Goal: Task Accomplishment & Management: Manage account settings

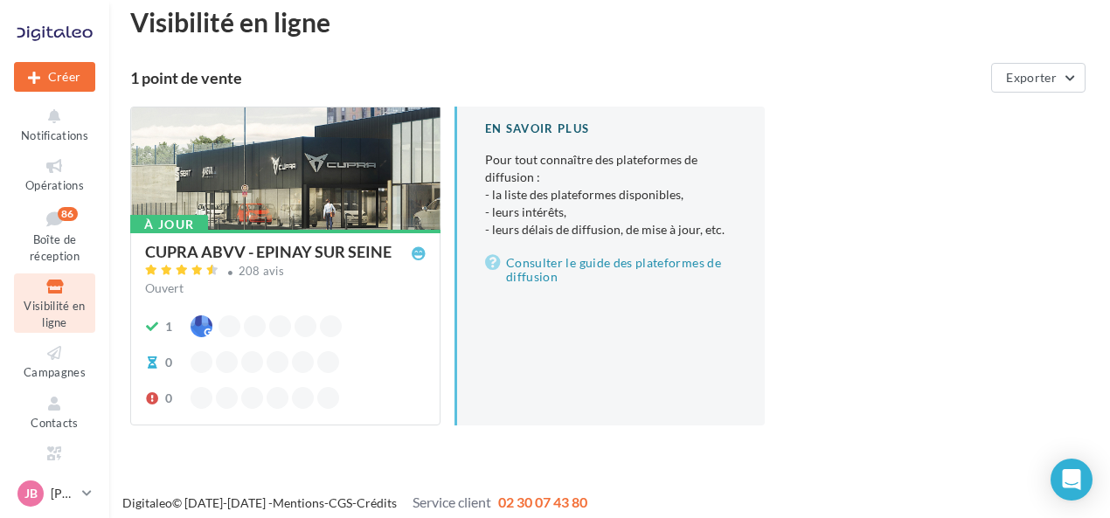
scroll to position [30, 0]
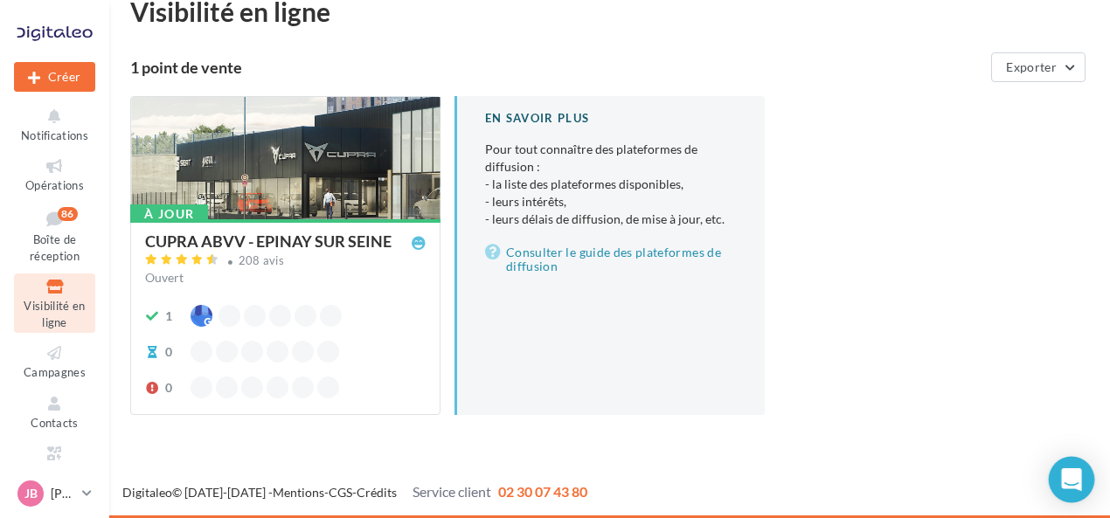
click at [1074, 485] on icon "Open Intercom Messenger" at bounding box center [1071, 479] width 20 height 23
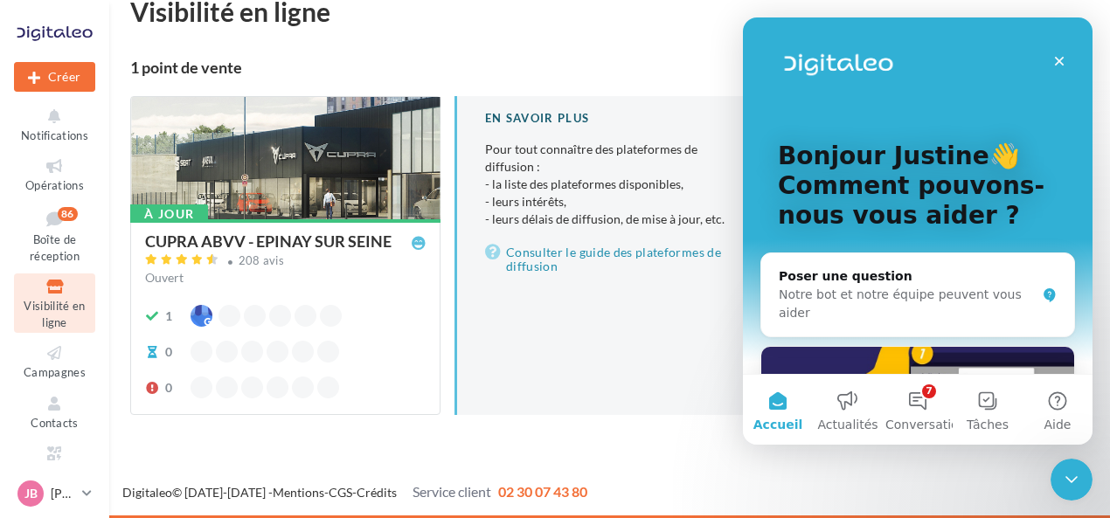
scroll to position [175, 0]
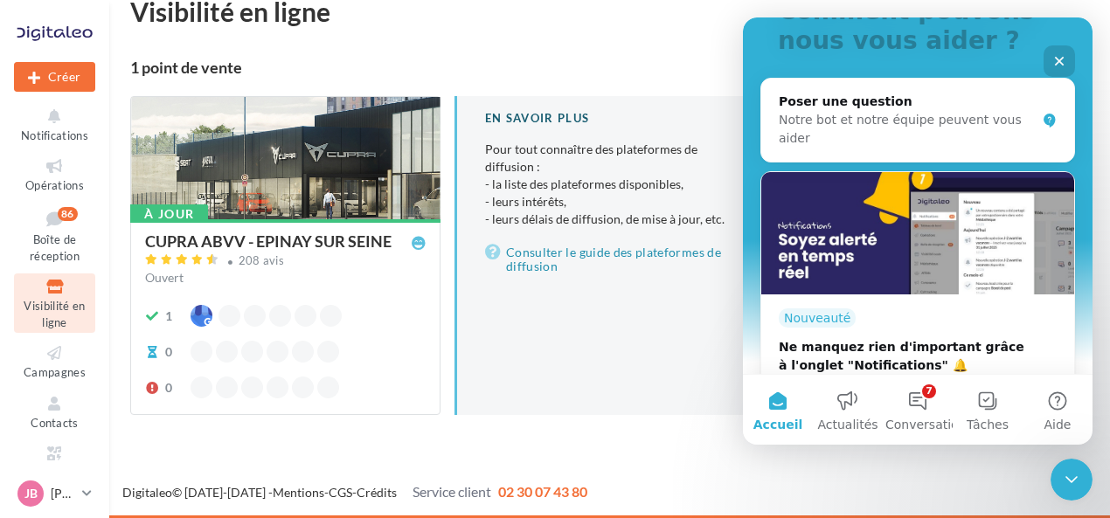
click at [662, 428] on div "À jour CUPRA ABVV - EPINAY SUR SEINE 208 avis Ouvert 1 0 0 En savoir plus Pour …" at bounding box center [616, 269] width 973 height 347
click at [1047, 59] on div "Fermer" at bounding box center [1058, 60] width 31 height 31
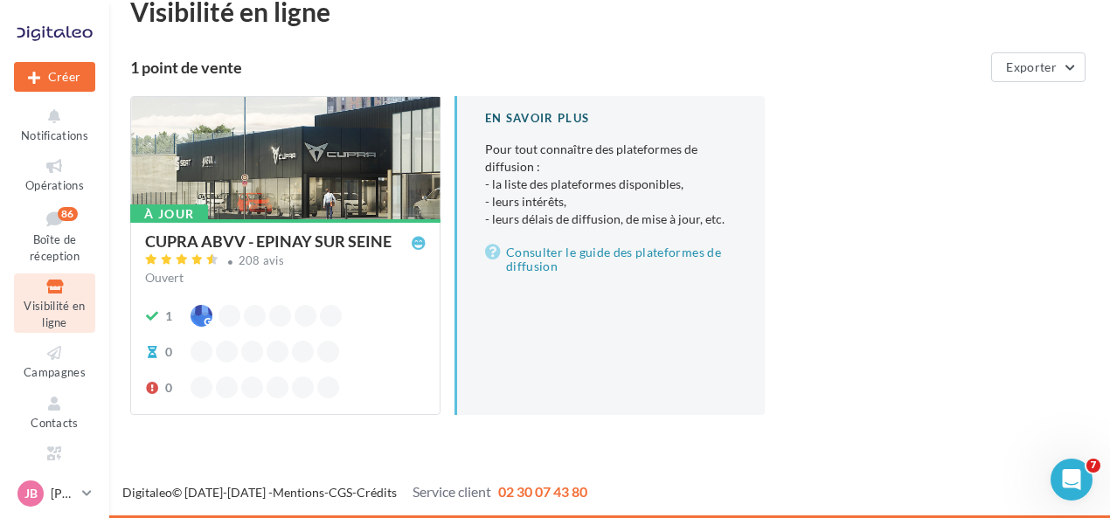
scroll to position [0, 0]
click at [56, 506] on div "JB Justine BOURGEOIS cupra_epinaysurseine" at bounding box center [46, 494] width 58 height 26
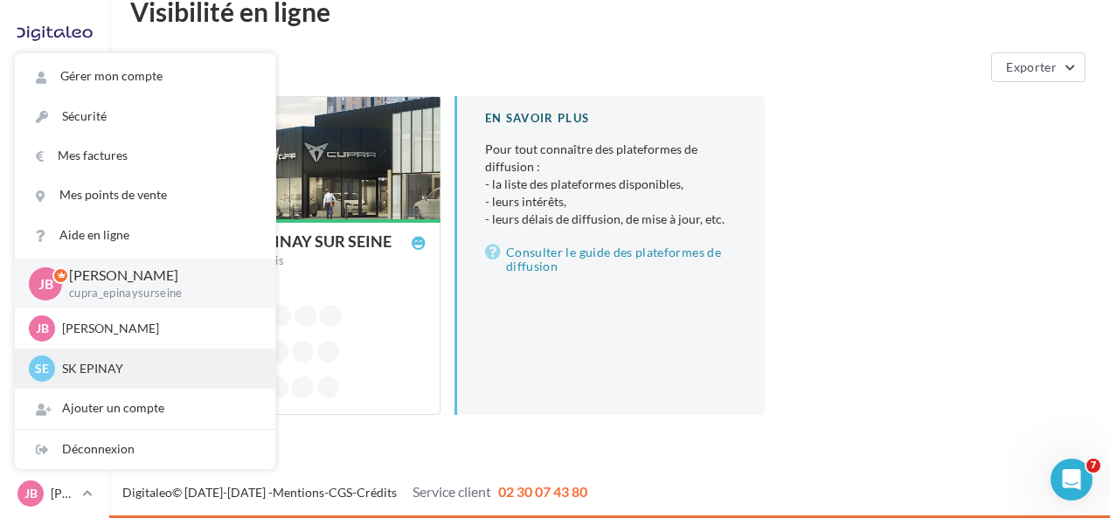
click at [134, 363] on p "SK EPINAY" at bounding box center [158, 368] width 192 height 17
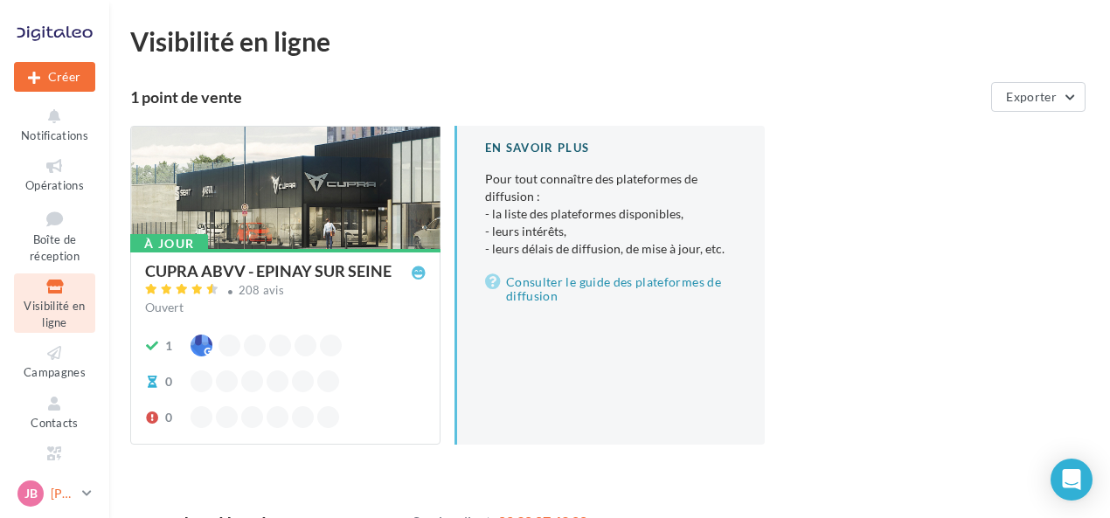
click at [53, 495] on p "[PERSON_NAME]" at bounding box center [63, 493] width 24 height 17
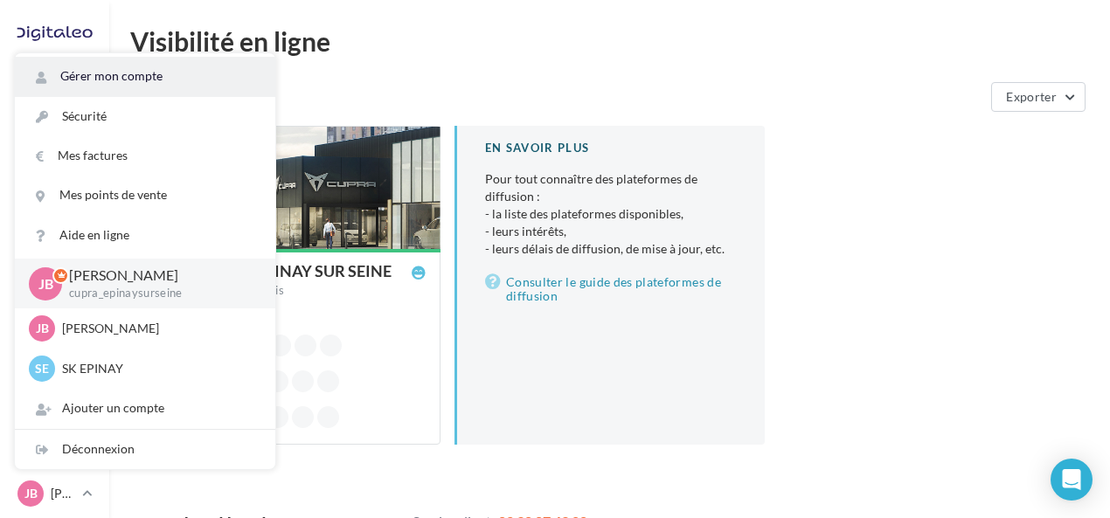
click at [170, 75] on link "Gérer mon compte" at bounding box center [145, 76] width 260 height 39
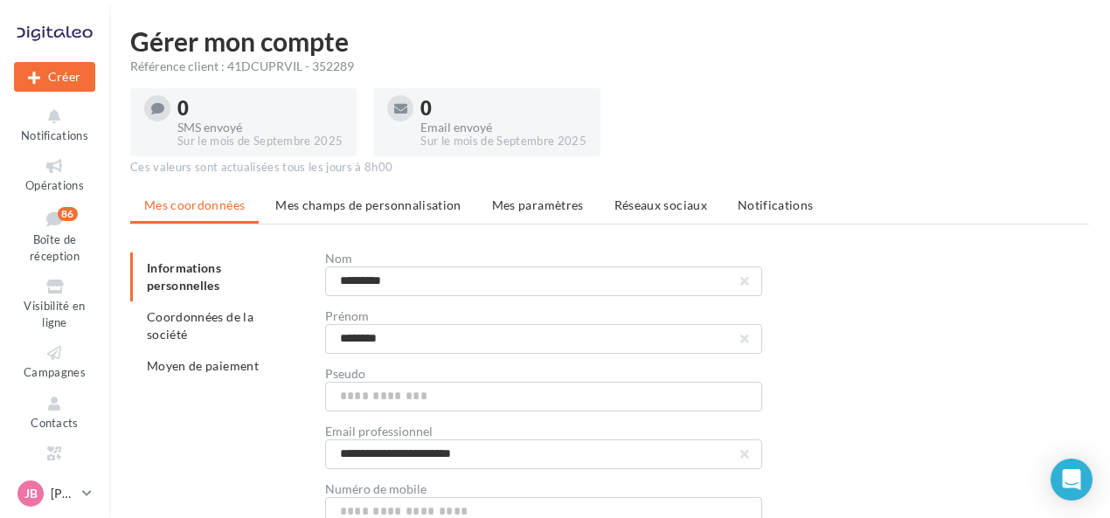
drag, startPoint x: 308, startPoint y: 68, endPoint x: 354, endPoint y: 65, distance: 46.4
click at [354, 65] on div "Référence client : 41DCUPRVIL - 352289" at bounding box center [609, 66] width 959 height 17
click at [562, 197] on li "Mes paramètres" at bounding box center [538, 205] width 120 height 31
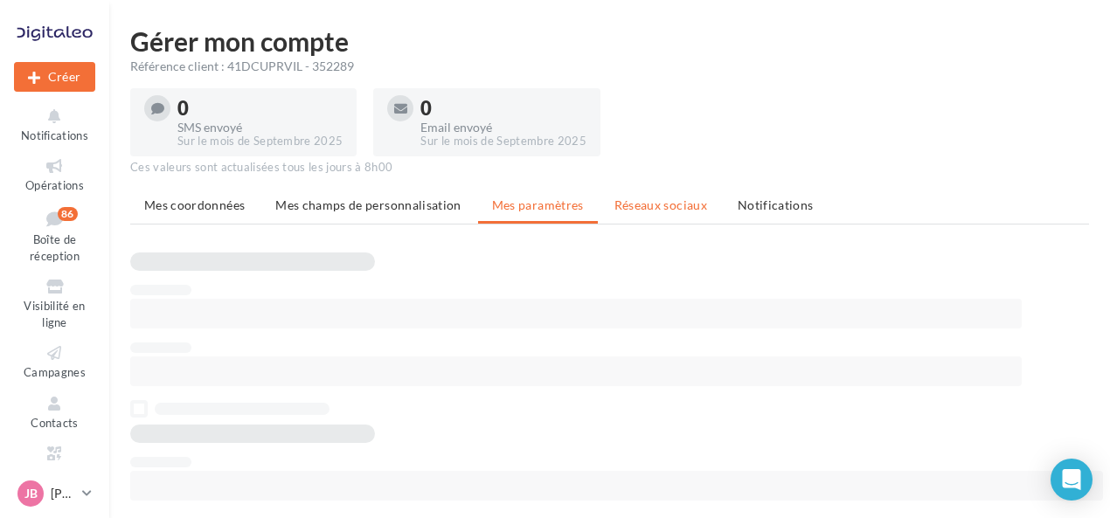
click at [630, 201] on span "Réseaux sociaux" at bounding box center [660, 205] width 93 height 15
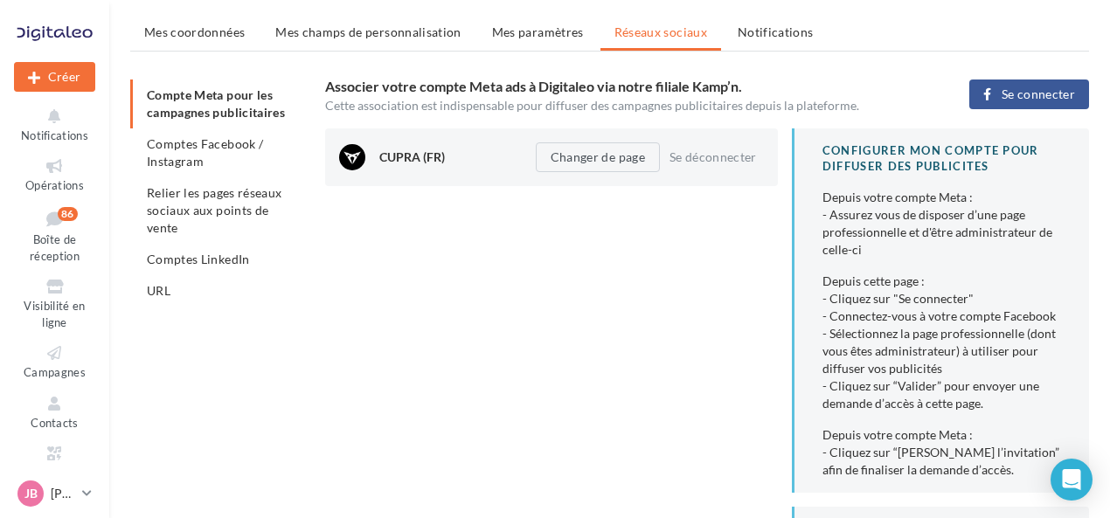
scroll to position [175, 0]
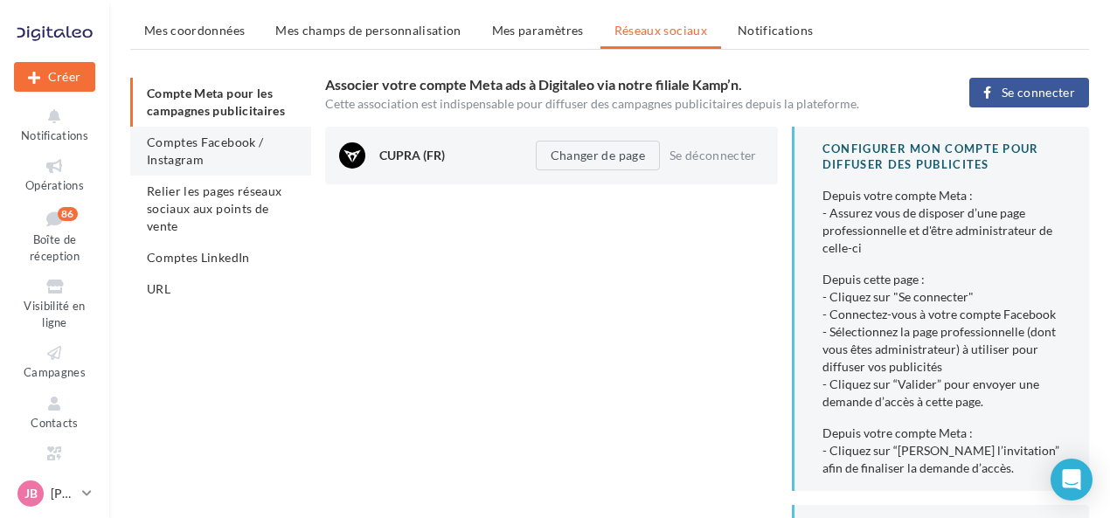
click at [201, 144] on span "Comptes Facebook / Instagram" at bounding box center [205, 151] width 116 height 32
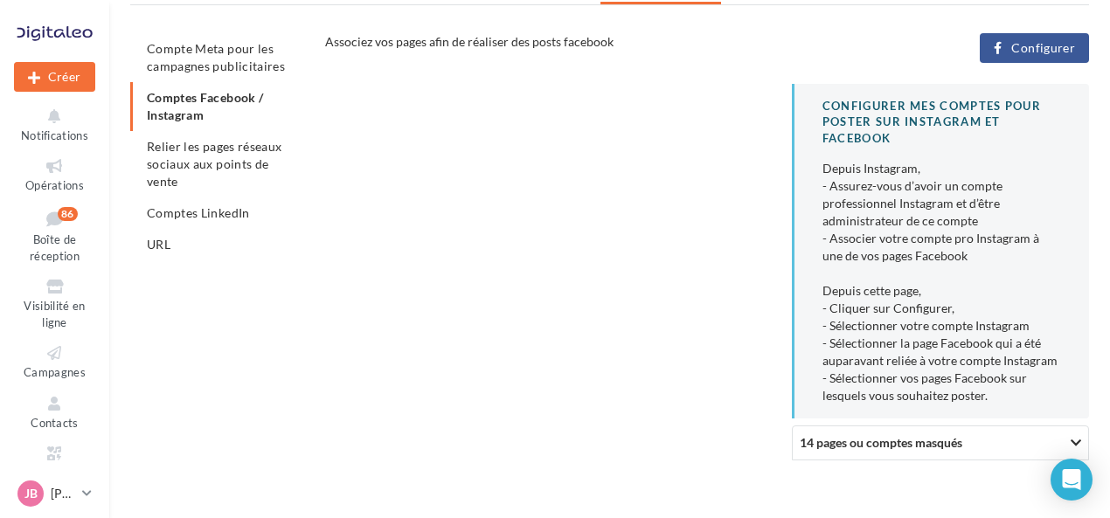
scroll to position [252, 0]
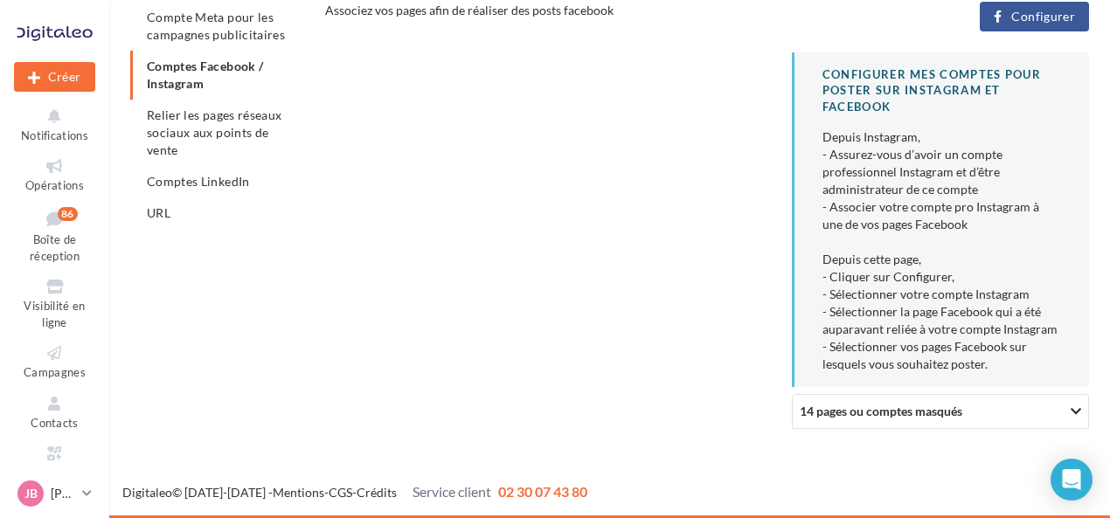
click at [1013, 416] on div "14 pages ou comptes masqués" at bounding box center [947, 411] width 295 height 18
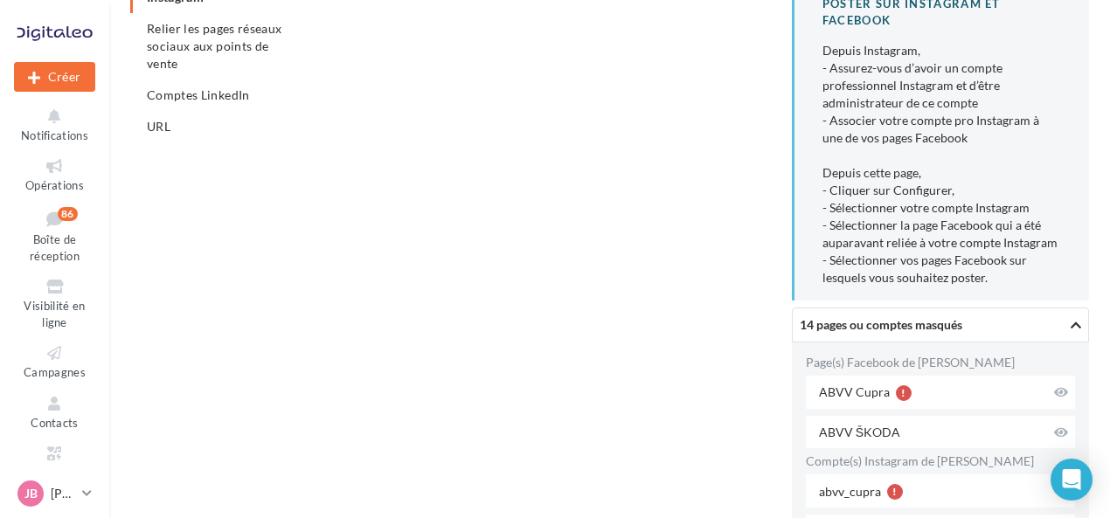
scroll to position [514, 0]
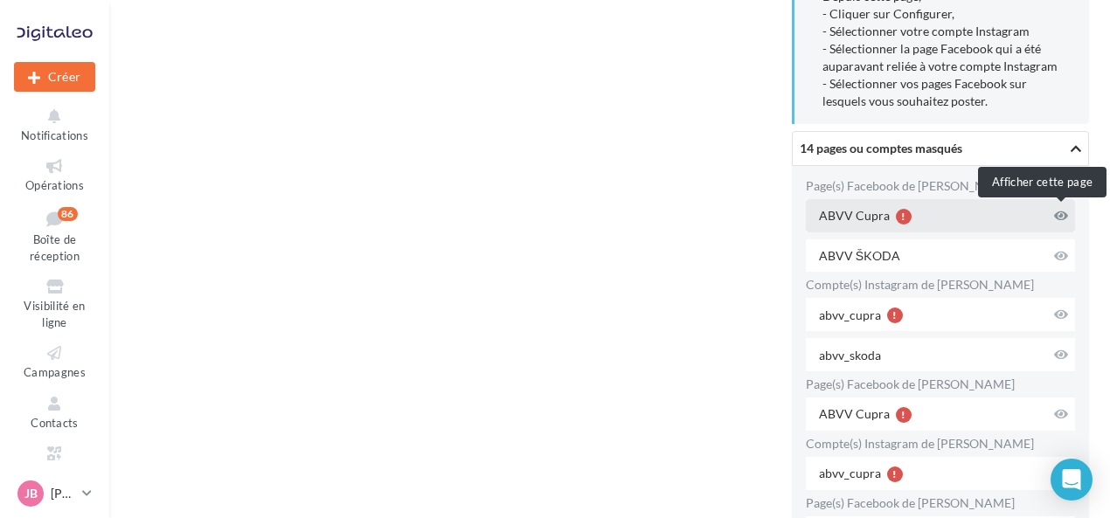
click at [1061, 220] on icon at bounding box center [1061, 216] width 14 height 12
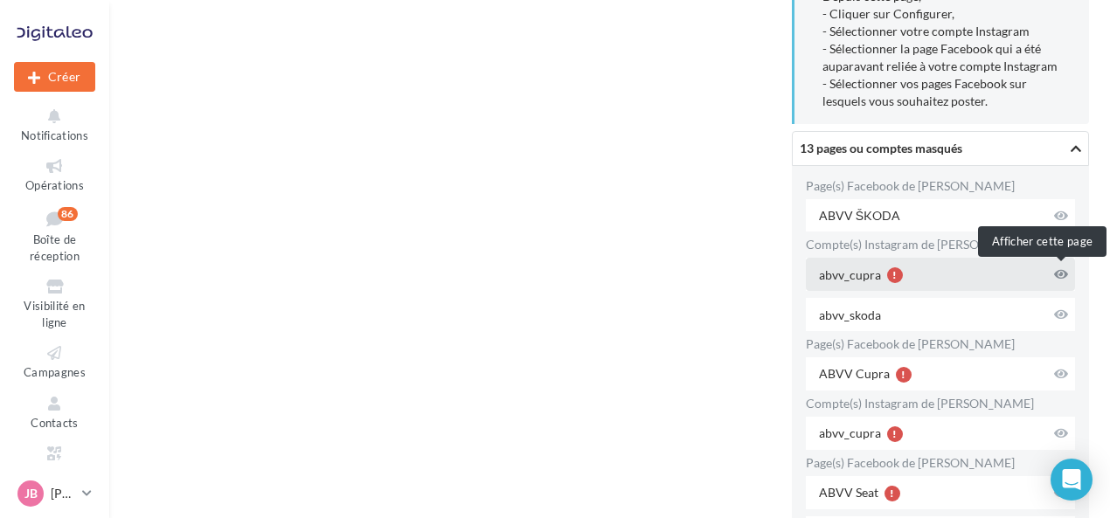
click at [1070, 276] on button at bounding box center [1060, 274] width 21 height 21
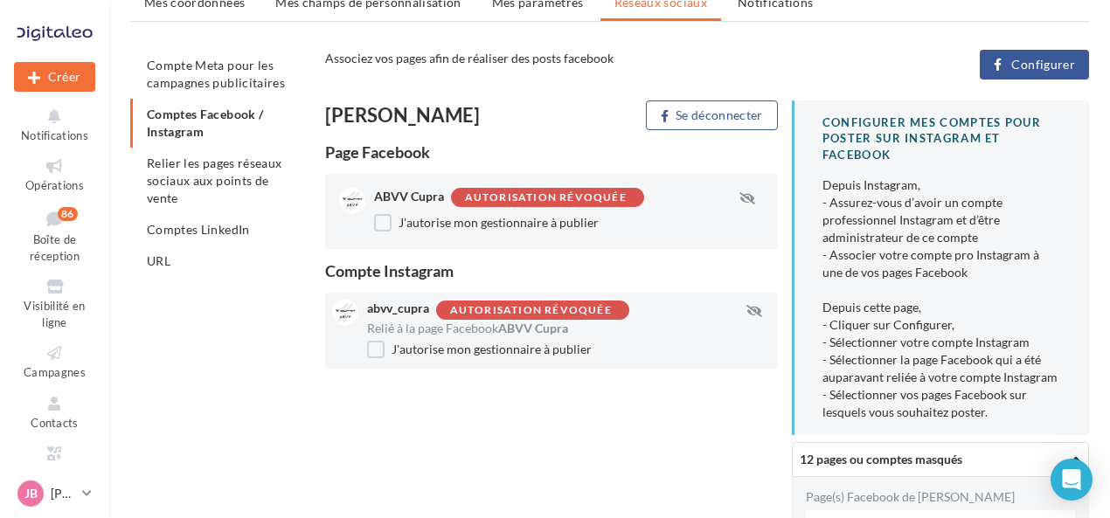
scroll to position [187, 0]
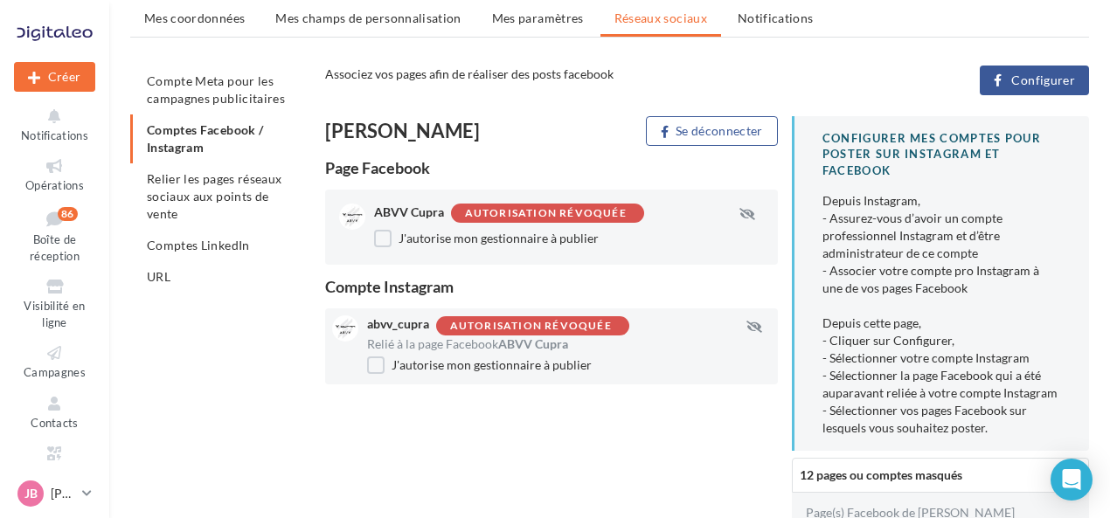
click at [1063, 84] on span "Configurer" at bounding box center [1043, 80] width 64 height 14
click at [1019, 80] on span "Configurer" at bounding box center [1043, 80] width 64 height 14
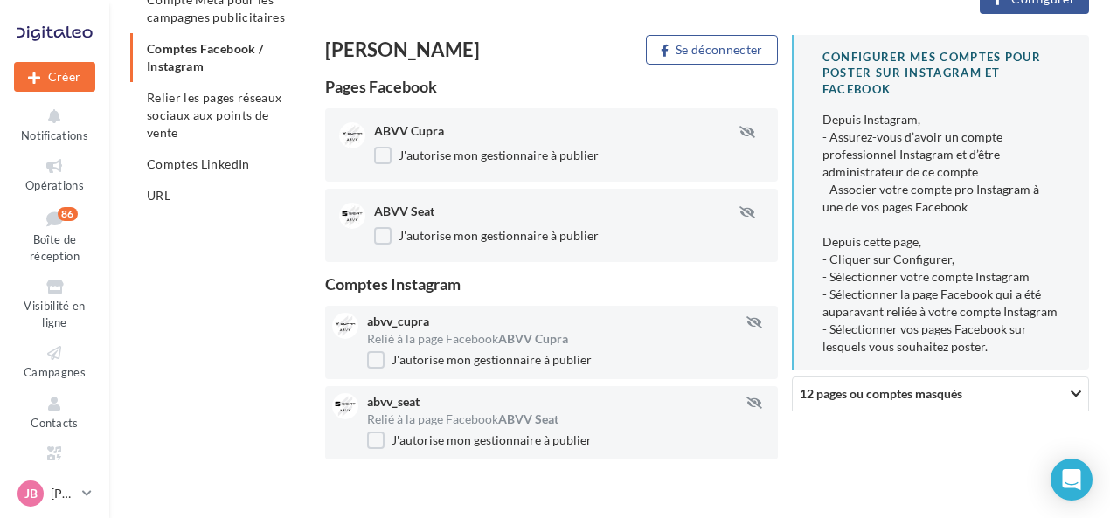
scroll to position [313, 0]
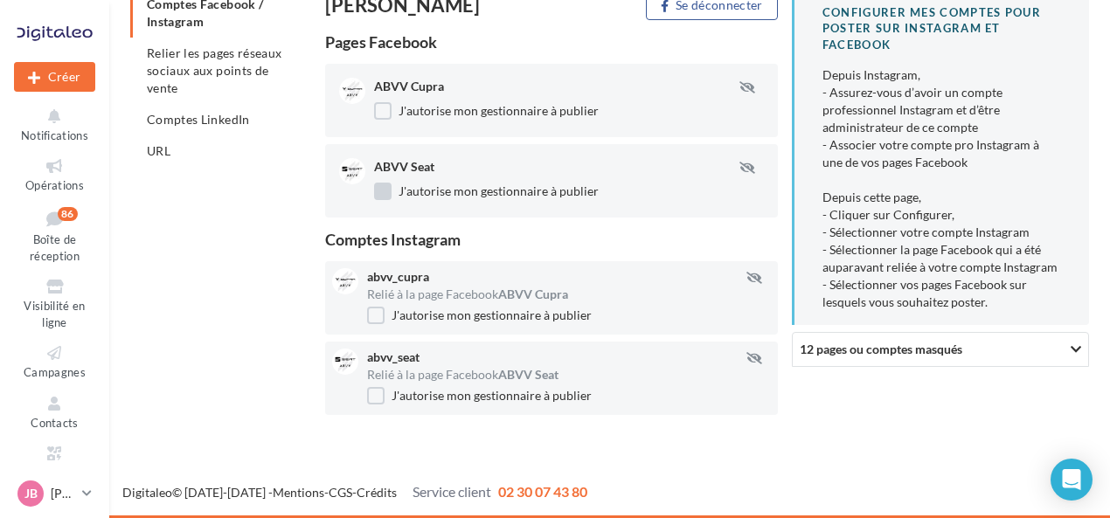
click at [386, 190] on label "J'autorise mon gestionnaire à publier" at bounding box center [486, 191] width 225 height 17
click at [752, 167] on icon "button" at bounding box center [747, 168] width 16 height 12
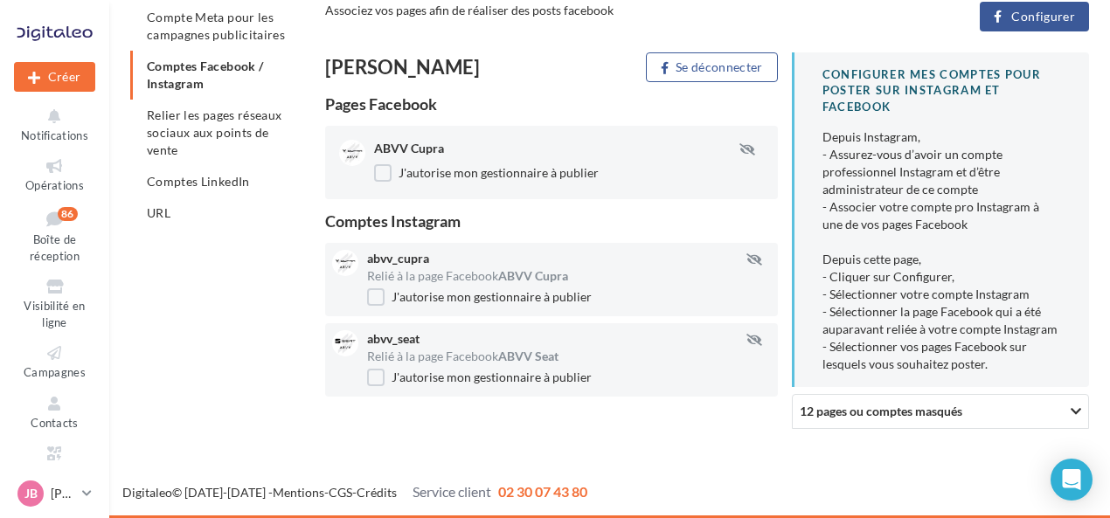
scroll to position [252, 0]
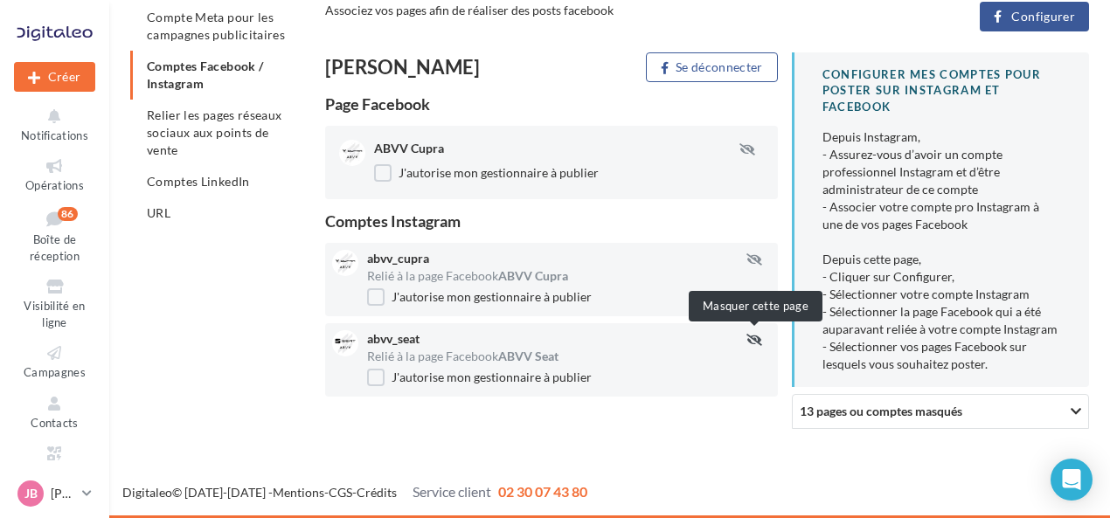
click at [753, 343] on icon "button" at bounding box center [754, 340] width 16 height 12
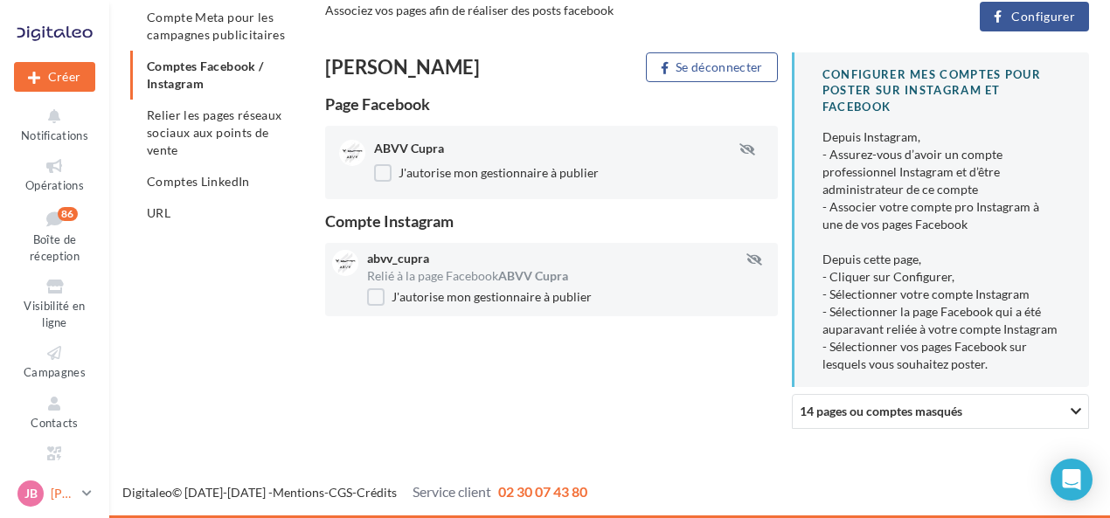
click at [72, 495] on p "[PERSON_NAME]" at bounding box center [63, 493] width 24 height 17
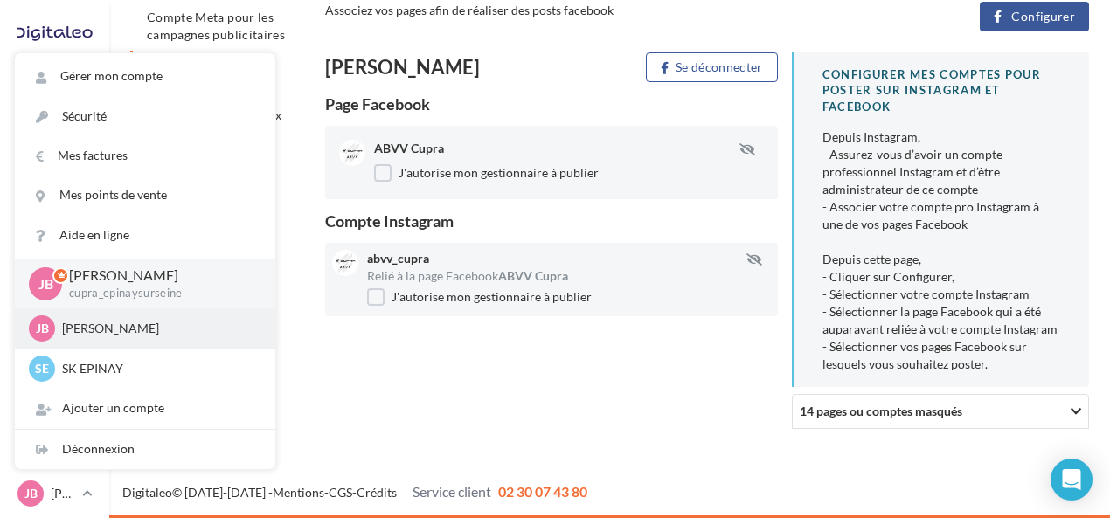
click at [151, 334] on p "[PERSON_NAME]" at bounding box center [158, 328] width 192 height 17
